Goal: Task Accomplishment & Management: Manage account settings

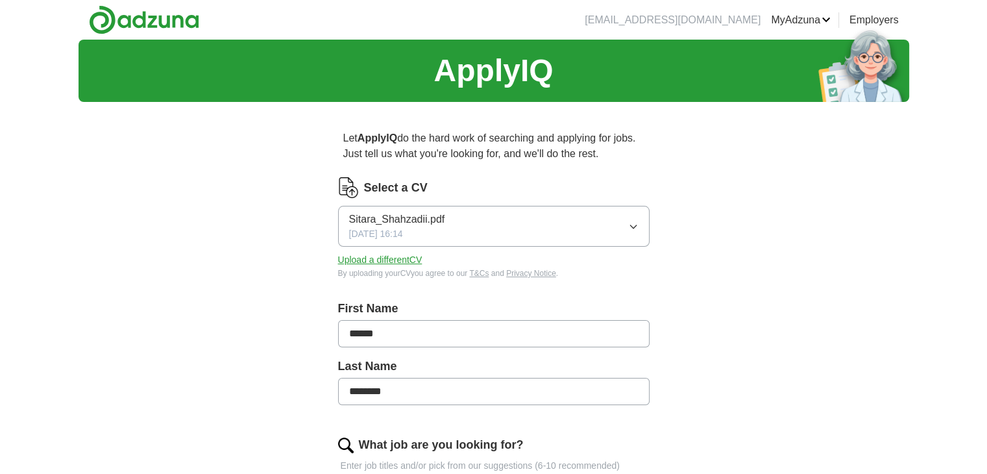
click at [403, 260] on button "Upload a different CV" at bounding box center [380, 260] width 84 height 14
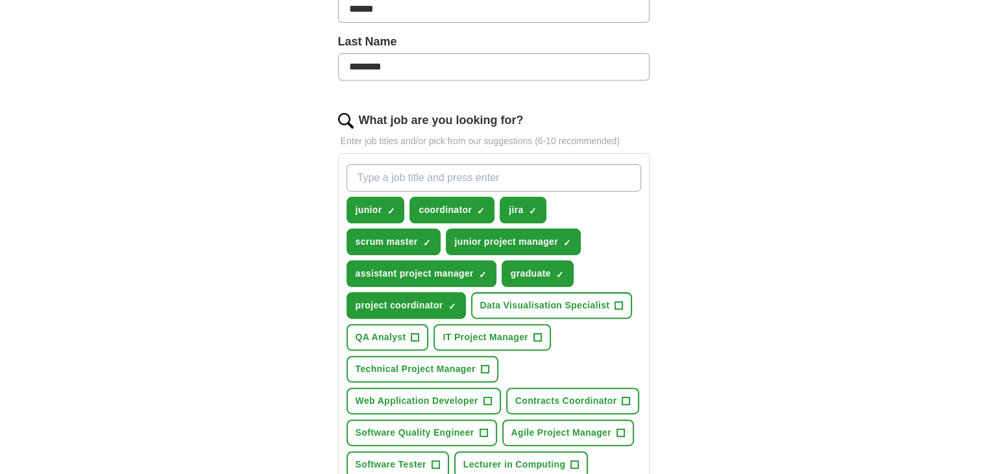
scroll to position [432, 0]
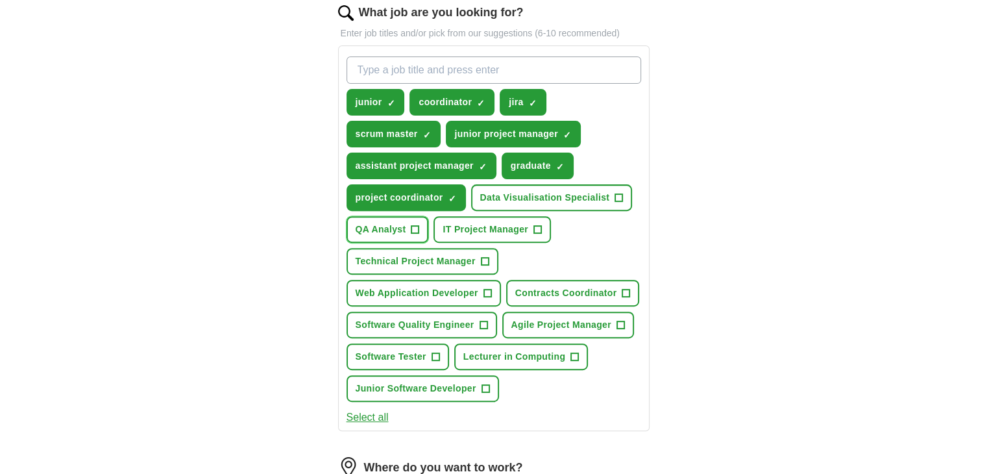
click at [395, 227] on span "QA Analyst" at bounding box center [381, 230] width 51 height 14
click at [587, 201] on span "Data Visualisation Specialist" at bounding box center [545, 198] width 130 height 14
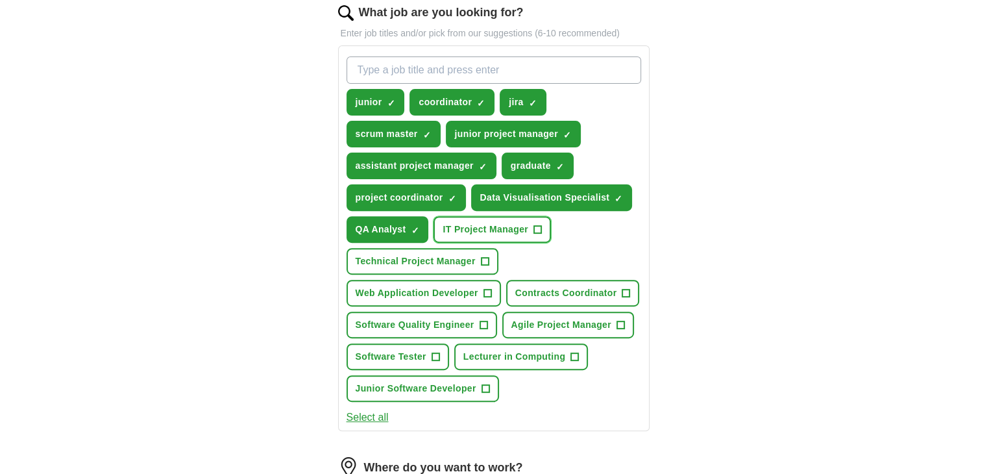
click at [518, 228] on span "IT Project Manager" at bounding box center [486, 230] width 86 height 14
click at [437, 254] on span "Technical Project Manager" at bounding box center [416, 261] width 120 height 14
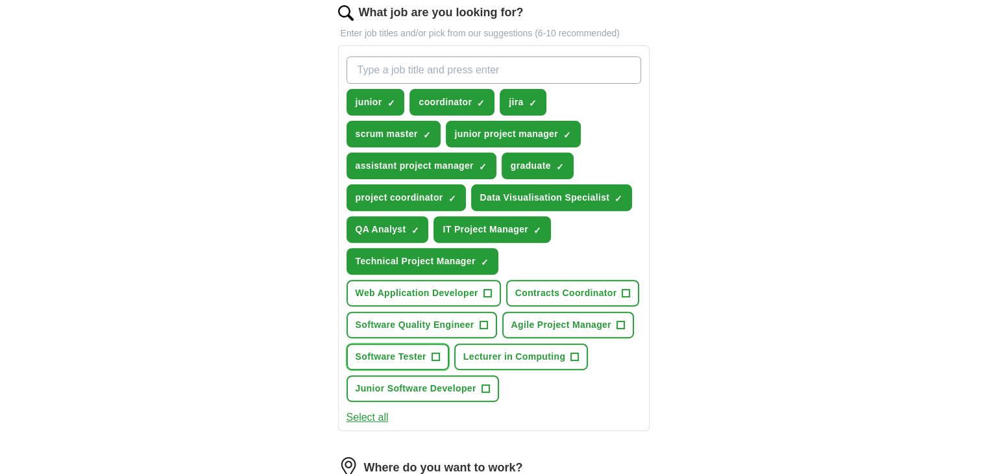
click at [419, 354] on span "Software Tester" at bounding box center [391, 357] width 71 height 14
click at [447, 382] on span "Junior Software Developer" at bounding box center [416, 389] width 121 height 14
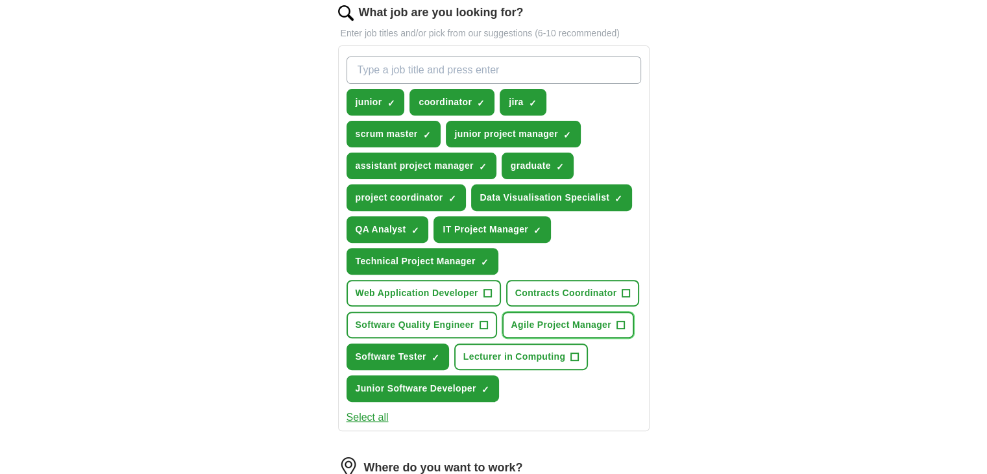
click at [570, 322] on span "Agile Project Manager" at bounding box center [562, 325] width 100 height 14
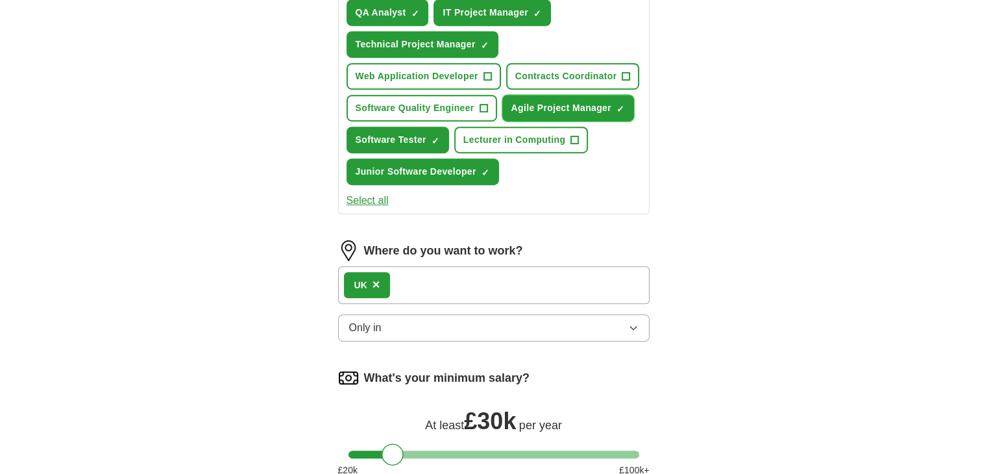
scroll to position [757, 0]
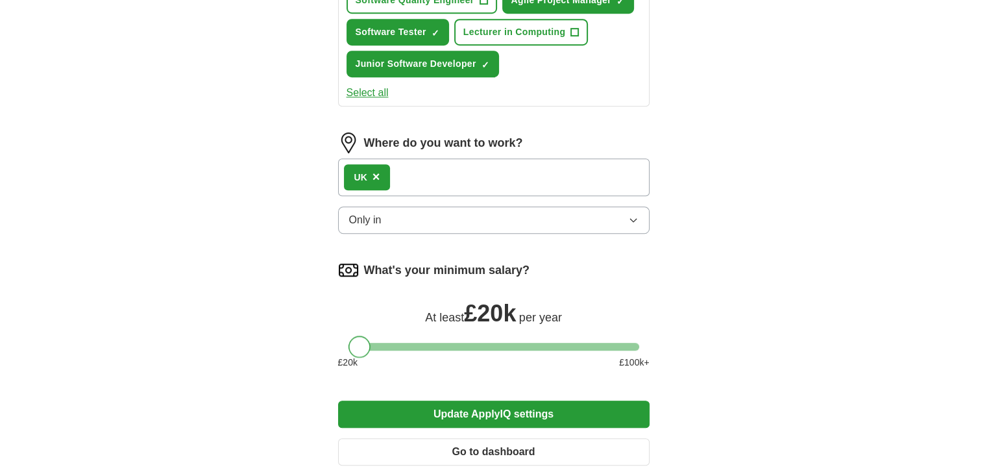
drag, startPoint x: 391, startPoint y: 340, endPoint x: 358, endPoint y: 341, distance: 32.5
click at [358, 341] on div at bounding box center [360, 347] width 22 height 22
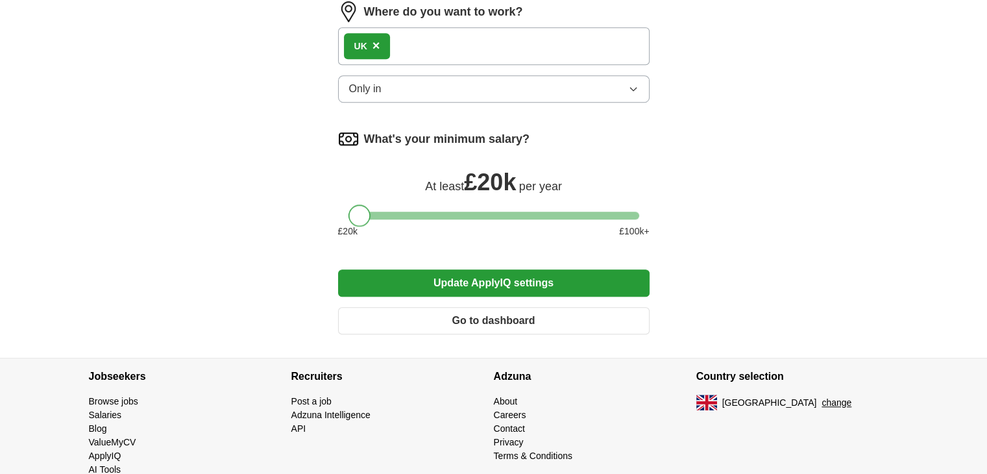
scroll to position [909, 0]
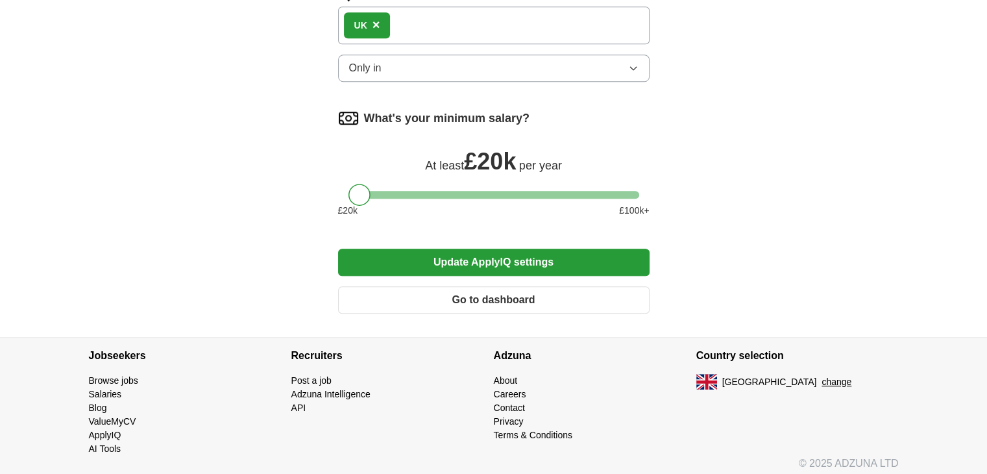
click at [627, 180] on div "What's your minimum salary? At least £ 20k per year £ 20 k £ 100 k+" at bounding box center [494, 168] width 312 height 120
click at [632, 191] on div at bounding box center [494, 195] width 291 height 8
click at [350, 191] on div at bounding box center [494, 195] width 291 height 8
click at [537, 256] on button "Update ApplyIQ settings" at bounding box center [494, 262] width 312 height 27
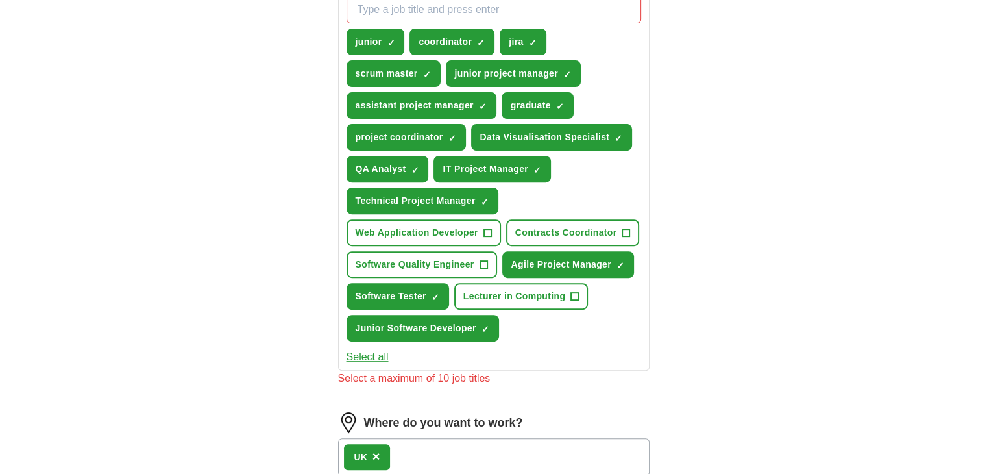
scroll to position [492, 0]
click at [524, 45] on button "jira ✓ ×" at bounding box center [523, 42] width 46 height 27
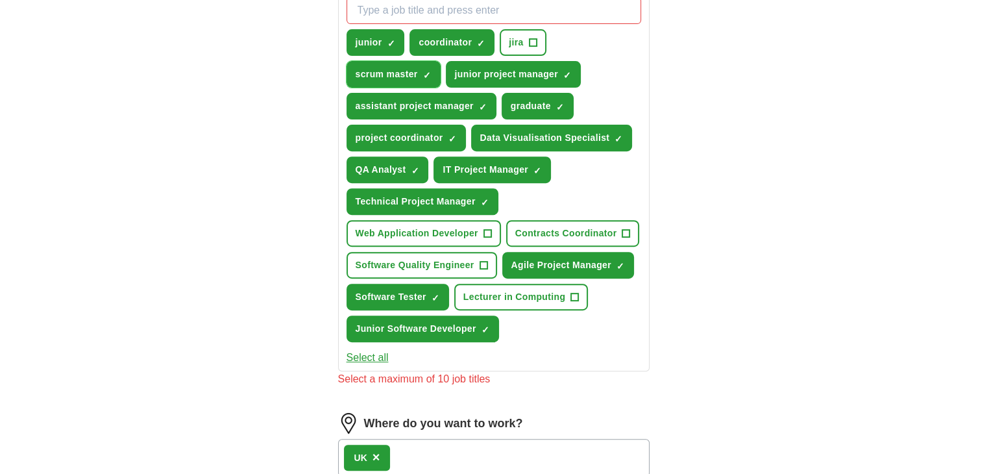
click at [419, 75] on button "scrum master ✓ ×" at bounding box center [394, 74] width 94 height 27
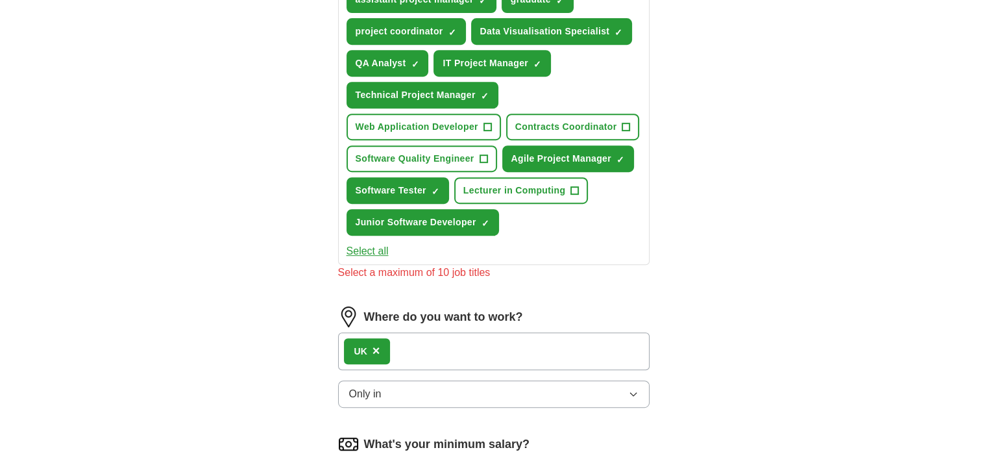
scroll to position [600, 0]
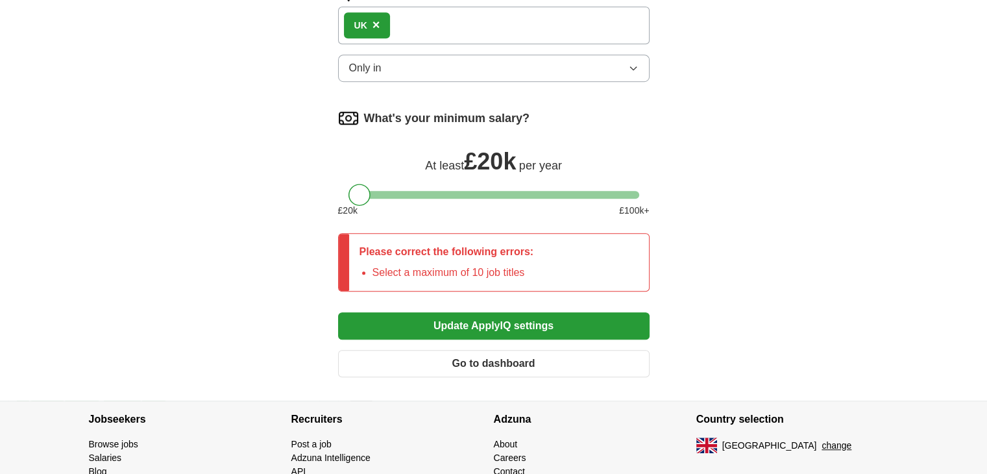
click at [488, 315] on button "Update ApplyIQ settings" at bounding box center [494, 325] width 312 height 27
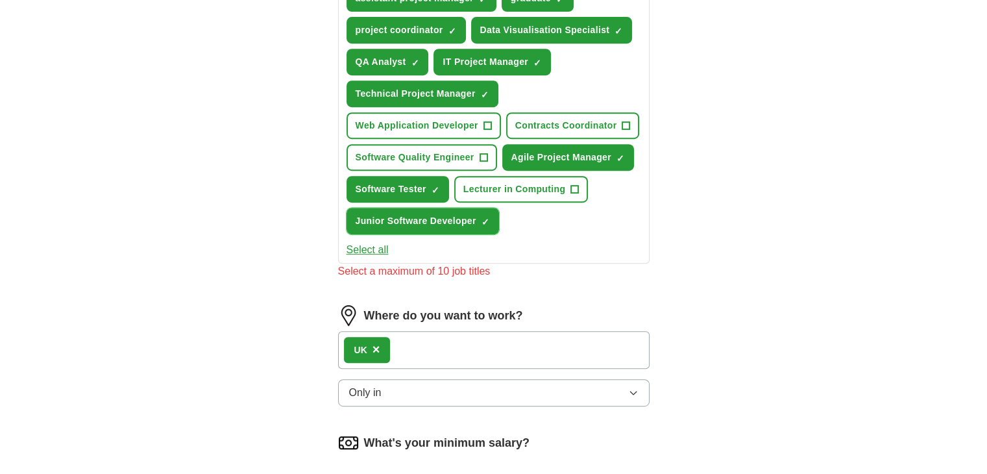
click at [445, 214] on span "Junior Software Developer" at bounding box center [416, 221] width 121 height 14
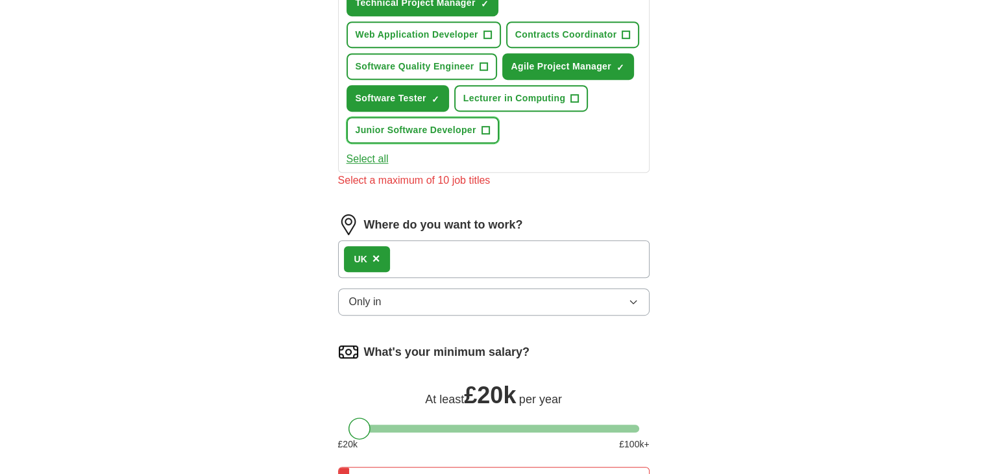
scroll to position [924, 0]
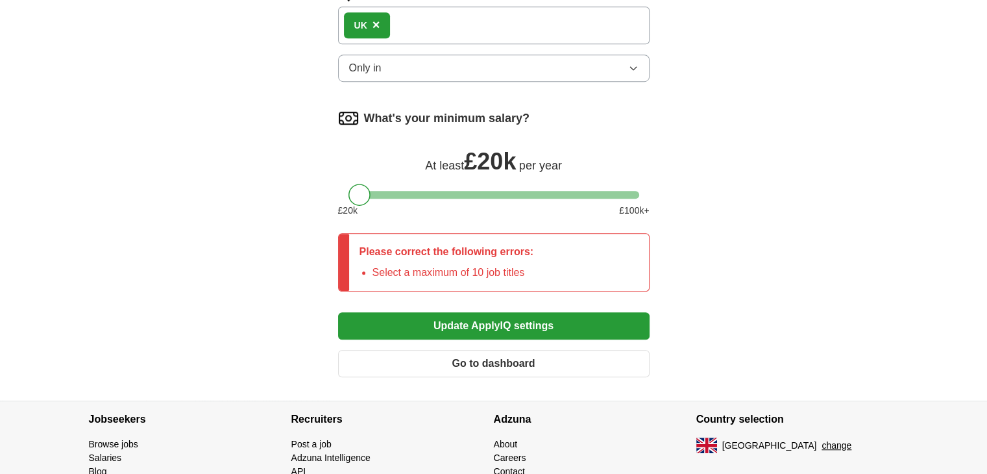
click at [526, 312] on button "Update ApplyIQ settings" at bounding box center [494, 325] width 312 height 27
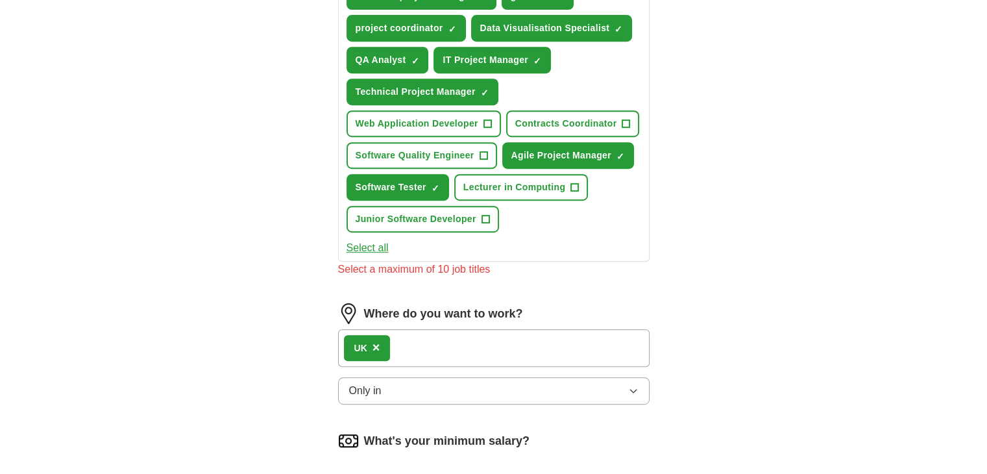
scroll to position [600, 0]
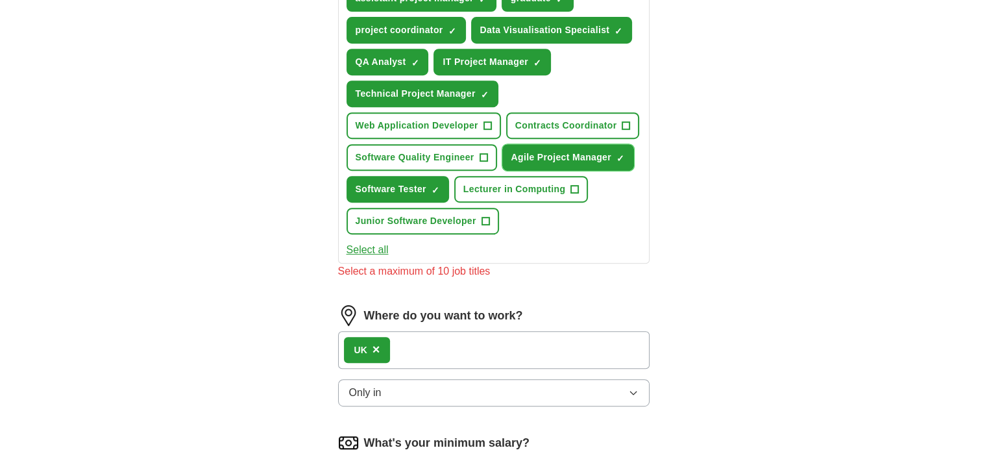
click at [569, 156] on span "Agile Project Manager" at bounding box center [562, 158] width 100 height 14
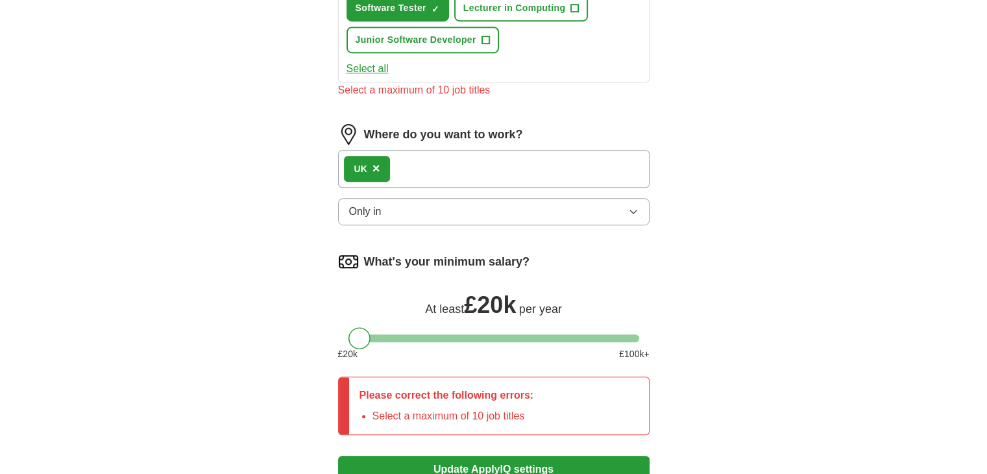
scroll to position [988, 0]
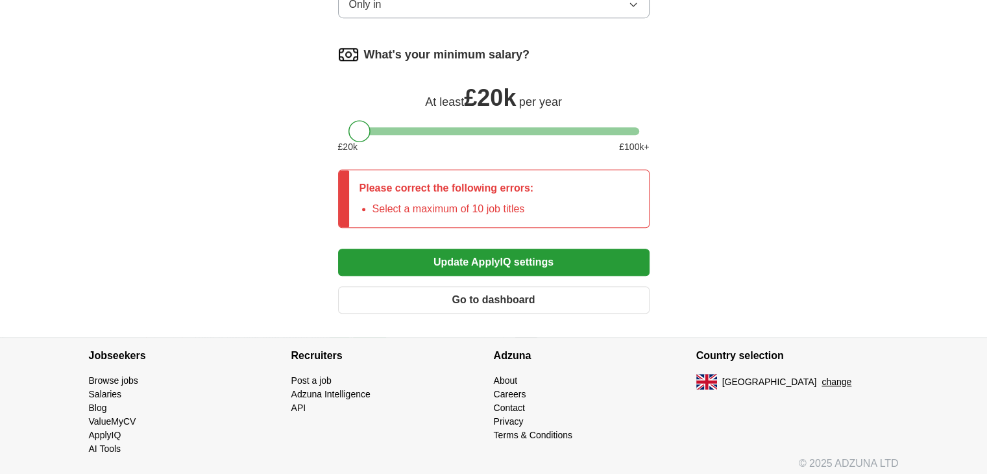
click at [491, 249] on button "Update ApplyIQ settings" at bounding box center [494, 262] width 312 height 27
click at [493, 253] on button "Update ApplyIQ settings" at bounding box center [494, 262] width 312 height 27
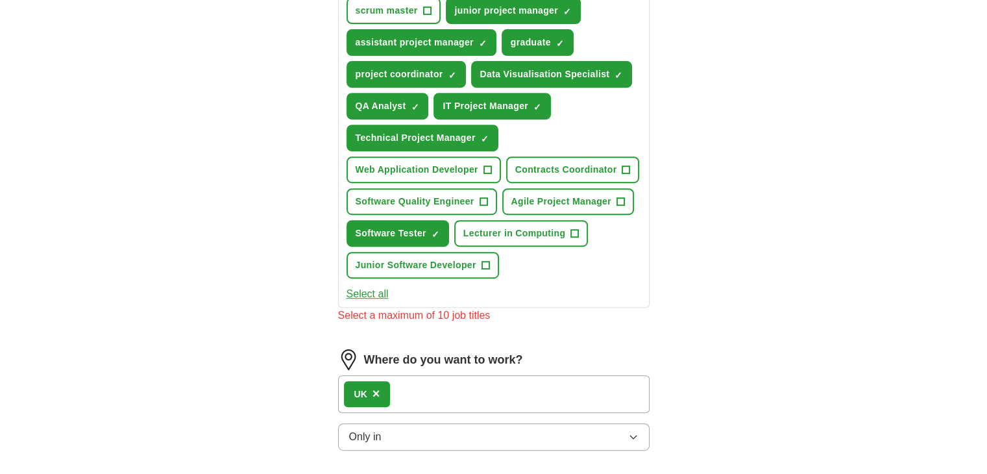
scroll to position [447, 0]
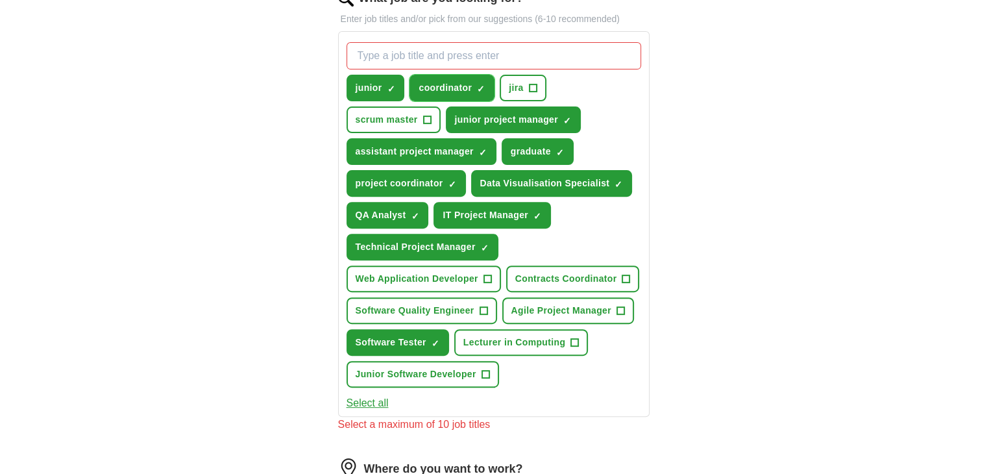
click at [458, 82] on span "coordinator" at bounding box center [445, 88] width 53 height 14
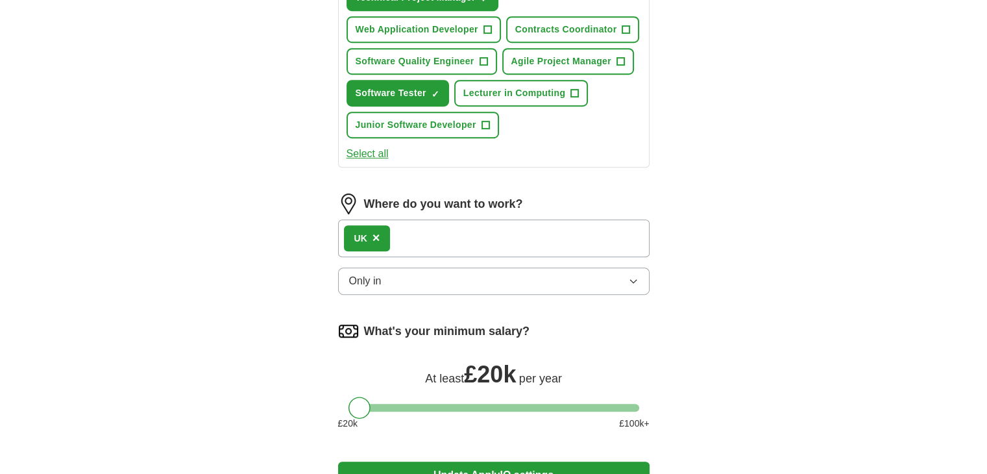
scroll to position [477, 0]
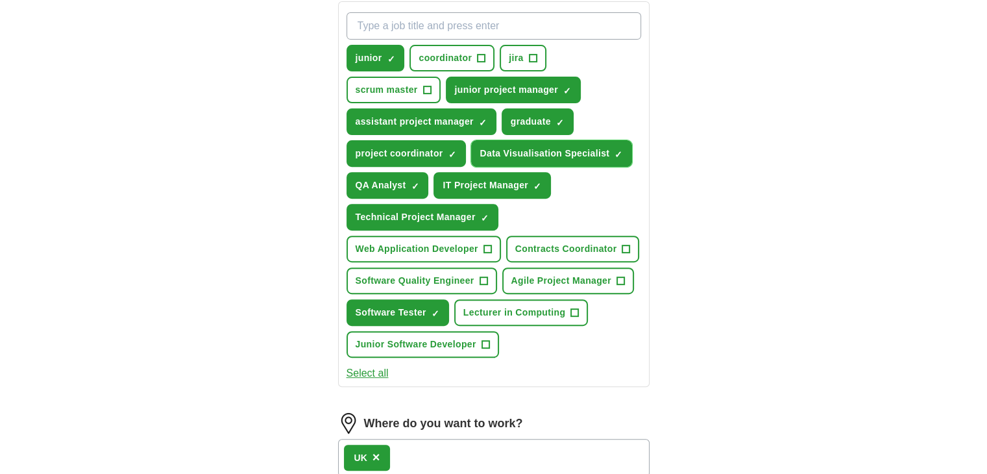
click at [537, 147] on span "Data Visualisation Specialist" at bounding box center [545, 154] width 130 height 14
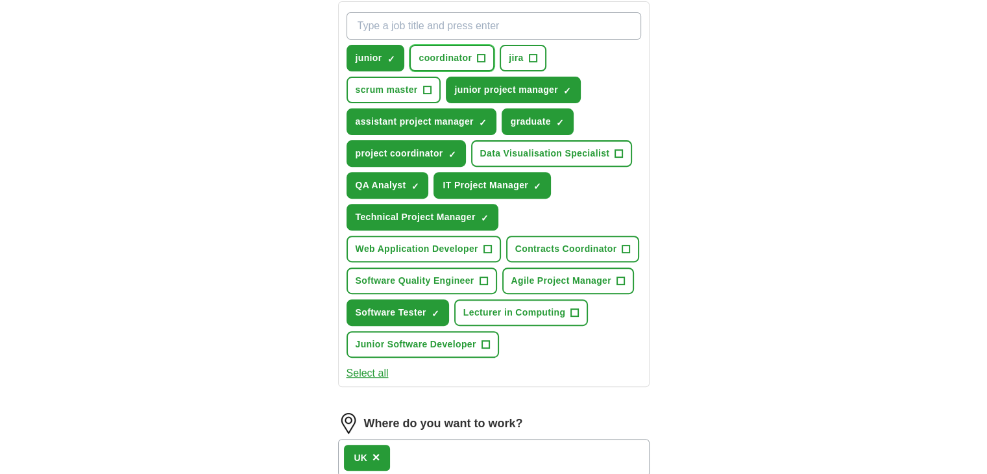
click at [452, 63] on span "coordinator" at bounding box center [445, 58] width 53 height 14
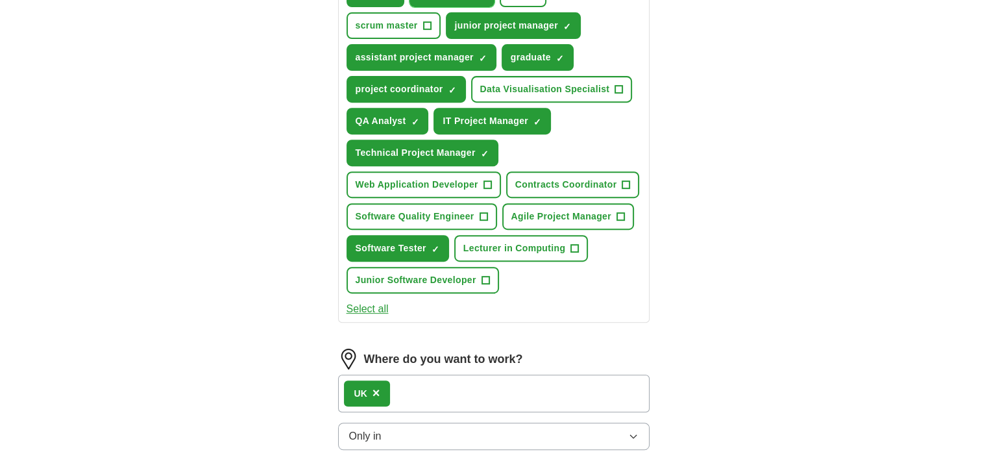
scroll to position [801, 0]
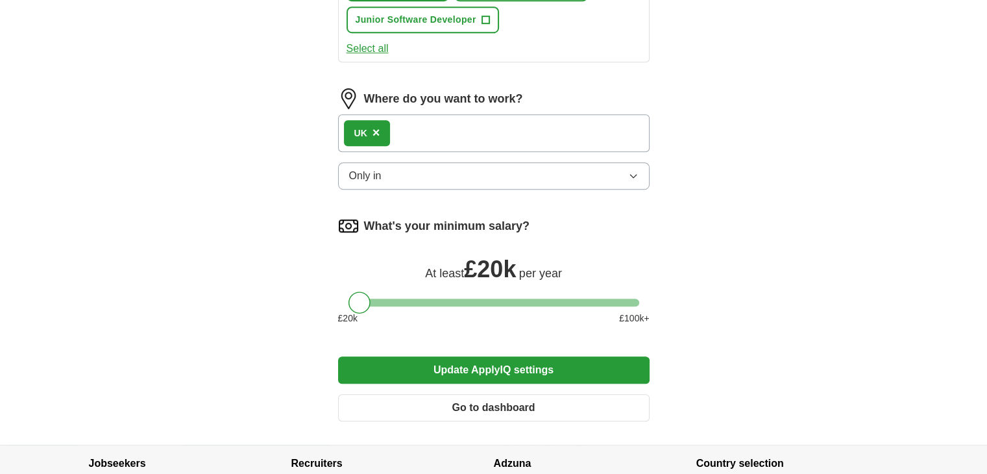
click at [497, 363] on button "Update ApplyIQ settings" at bounding box center [494, 369] width 312 height 27
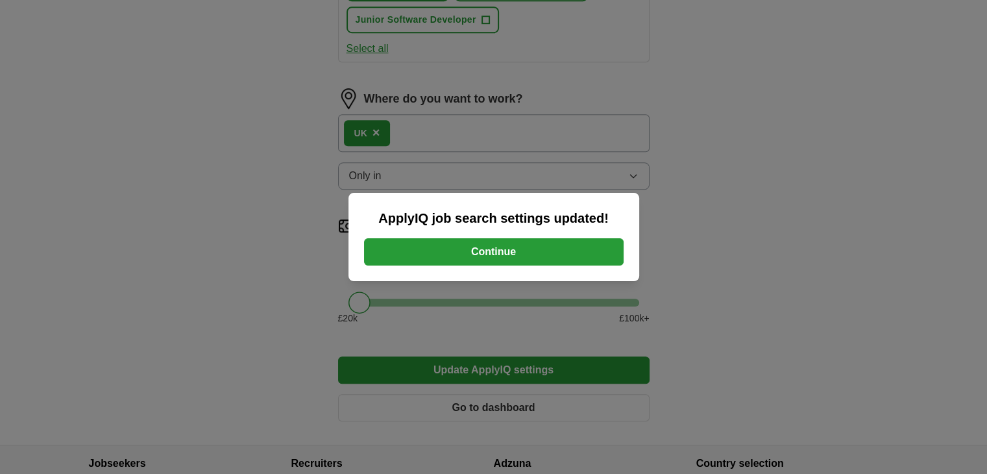
click at [478, 256] on button "Continue" at bounding box center [494, 251] width 260 height 27
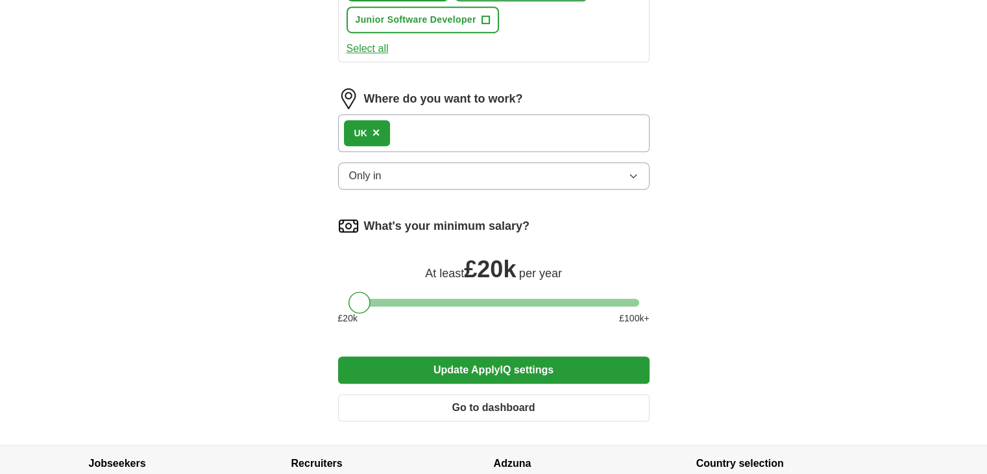
scroll to position [745, 0]
